Goal: Communication & Community: Answer question/provide support

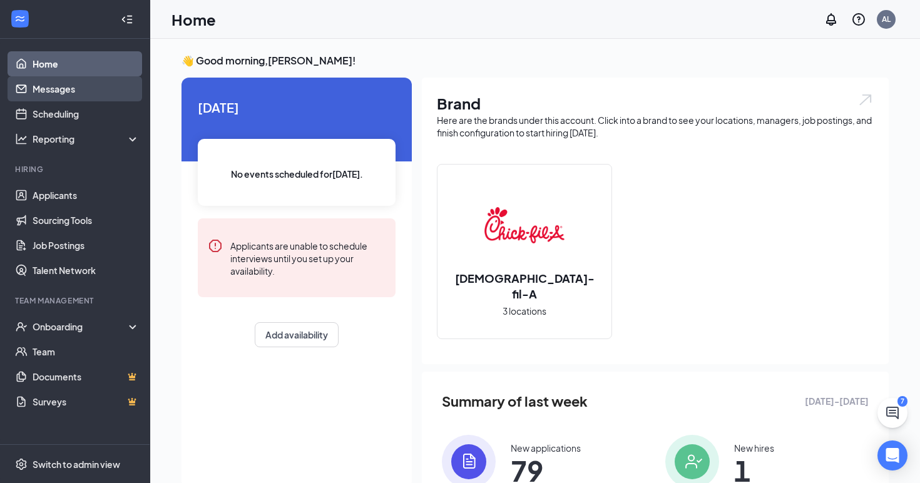
click at [73, 96] on link "Messages" at bounding box center [86, 88] width 107 height 25
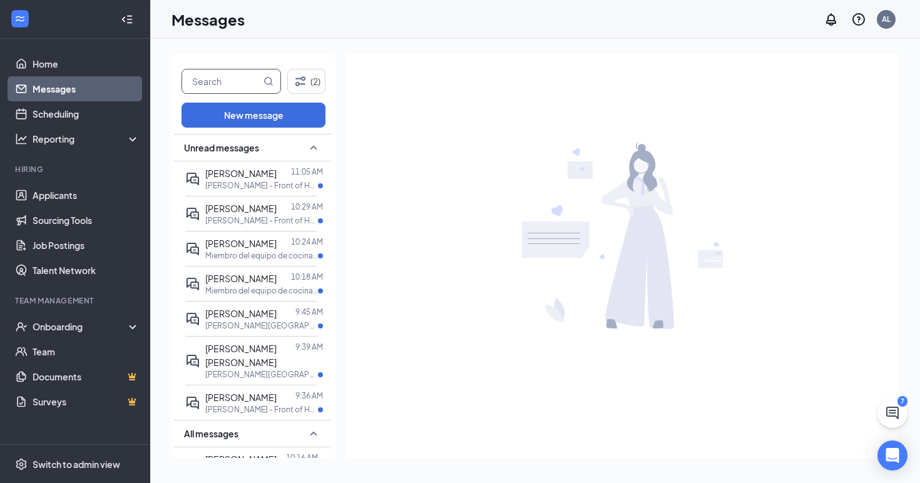
click at [239, 81] on input "text" at bounding box center [221, 81] width 79 height 24
type input "bella"
click at [268, 79] on icon "MagnifyingGlass" at bounding box center [268, 81] width 10 height 10
click at [270, 82] on icon "MagnifyingGlass" at bounding box center [269, 81] width 8 height 8
click at [76, 196] on link "Applicants" at bounding box center [86, 195] width 107 height 25
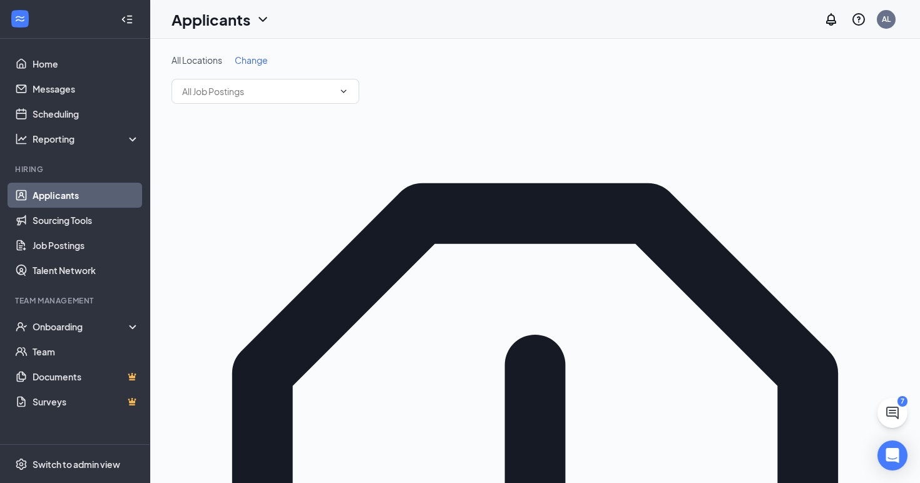
type input "e"
type input "bella"
click at [343, 93] on icon "ChevronDown" at bounding box center [343, 91] width 10 height 10
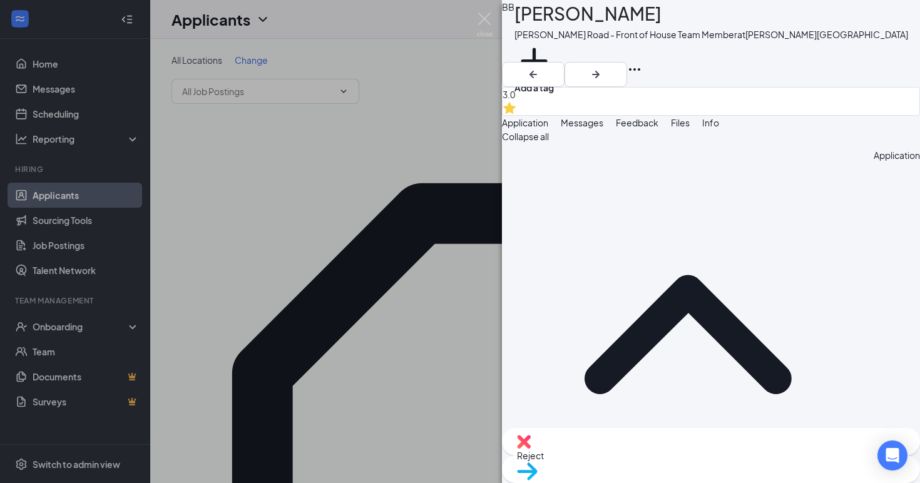
click at [603, 117] on span "Messages" at bounding box center [581, 122] width 43 height 11
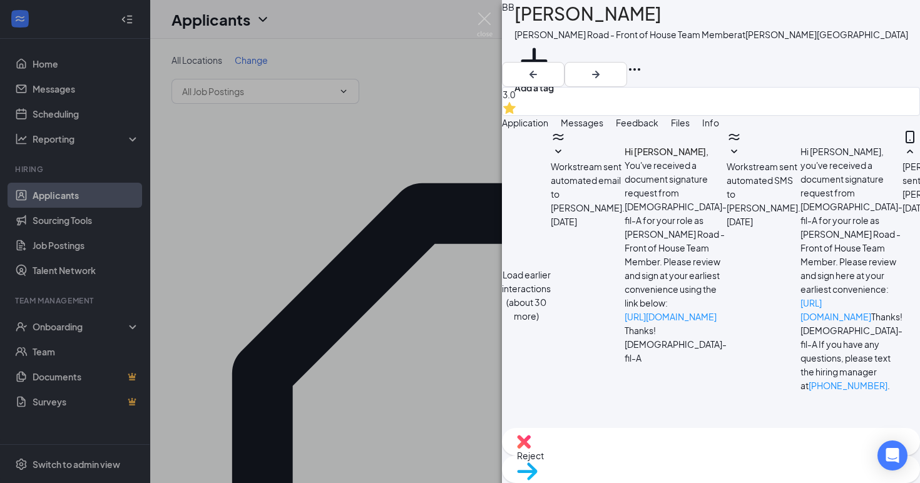
scroll to position [456, 0]
type textarea "Hi [PERSON_NAME], are you unable to come to orientation tonight? I believe your…"
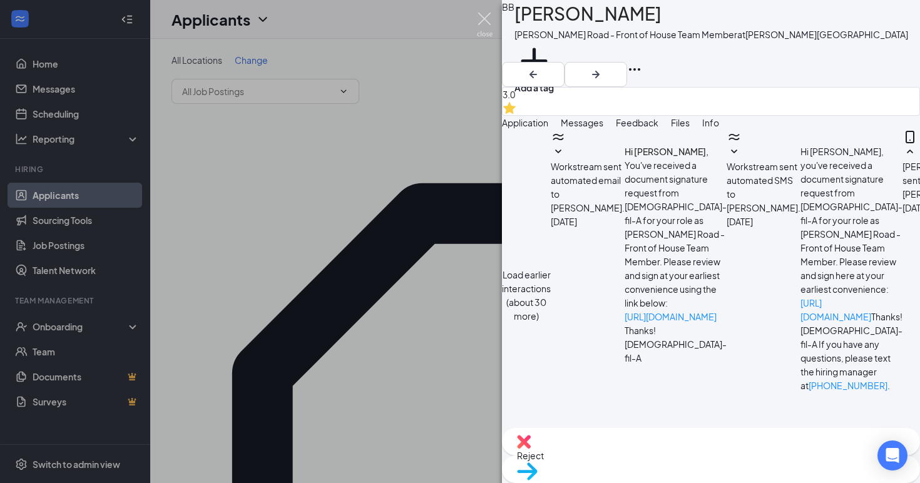
click at [484, 17] on img at bounding box center [485, 25] width 16 height 24
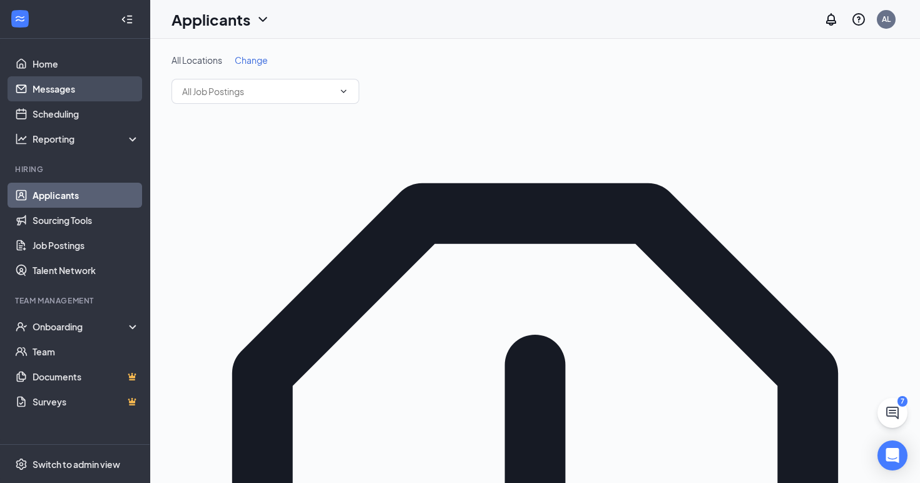
click at [62, 89] on link "Messages" at bounding box center [86, 88] width 107 height 25
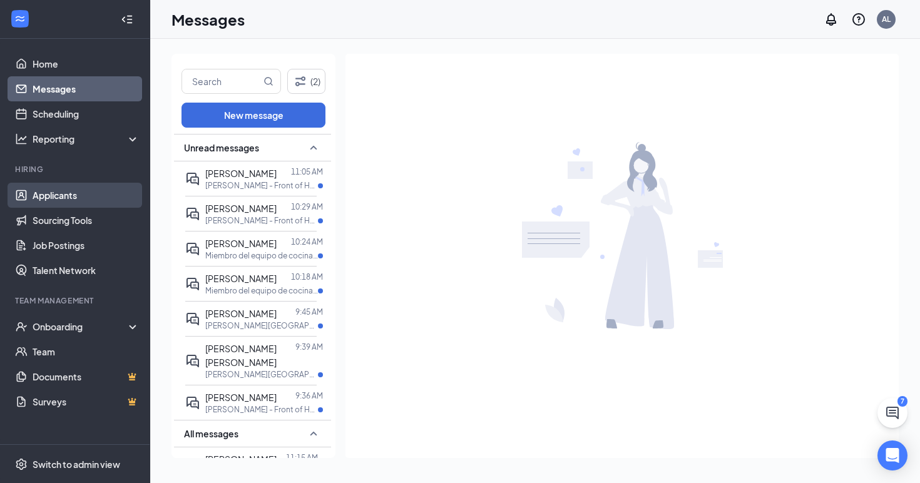
click at [55, 195] on link "Applicants" at bounding box center [86, 195] width 107 height 25
